Goal: Use online tool/utility: Utilize a website feature to perform a specific function

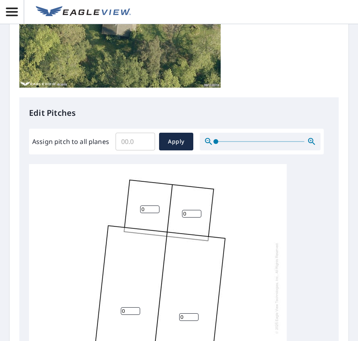
scroll to position [8, 0]
click at [140, 141] on input "Assign pitch to all planes" at bounding box center [134, 141] width 39 height 23
type input "4"
click at [170, 140] on span "Apply" at bounding box center [175, 142] width 21 height 10
type input "4"
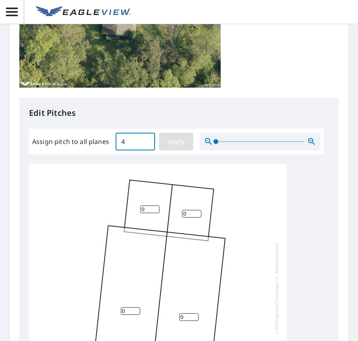
type input "4"
click at [173, 141] on span "Apply" at bounding box center [175, 142] width 21 height 10
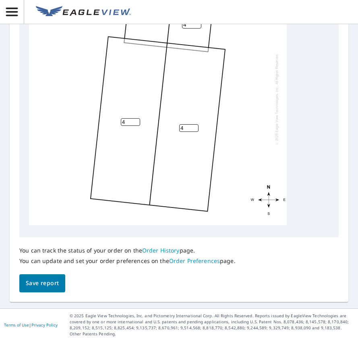
scroll to position [0, 0]
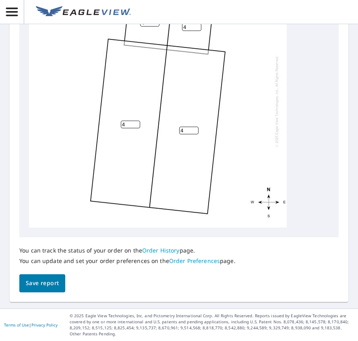
click at [43, 285] on span "Save report" at bounding box center [42, 283] width 33 height 10
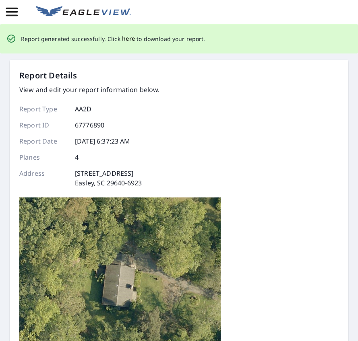
click at [124, 36] on span "here" at bounding box center [128, 39] width 13 height 10
